Goal: Find specific fact: Find contact information

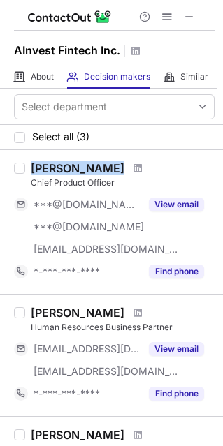
drag, startPoint x: 32, startPoint y: 169, endPoint x: 114, endPoint y: 170, distance: 81.7
click at [114, 170] on div "[PERSON_NAME]" at bounding box center [123, 168] width 184 height 14
copy div "[PERSON_NAME]"
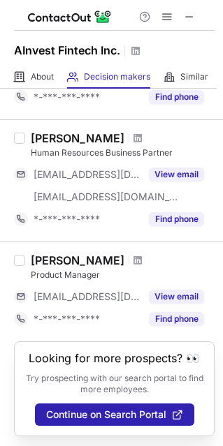
scroll to position [175, 0]
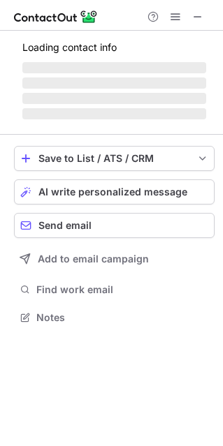
scroll to position [325, 222]
